Goal: Transaction & Acquisition: Book appointment/travel/reservation

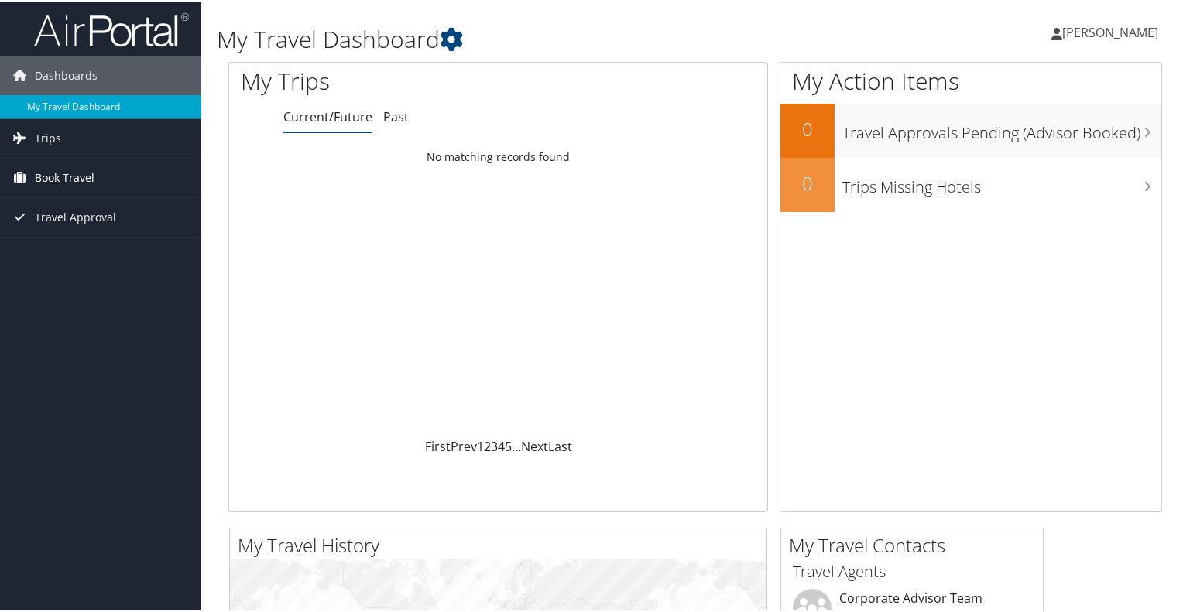
click at [98, 176] on link "Book Travel" at bounding box center [100, 176] width 201 height 39
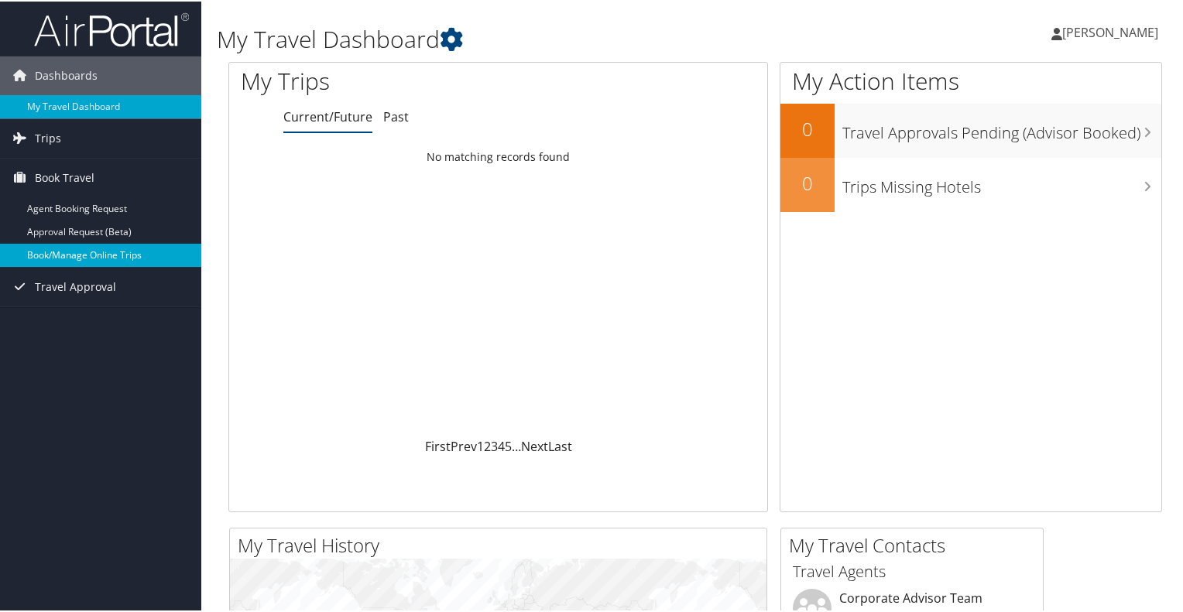
click at [90, 247] on link "Book/Manage Online Trips" at bounding box center [100, 253] width 201 height 23
